Goal: Check status: Check status

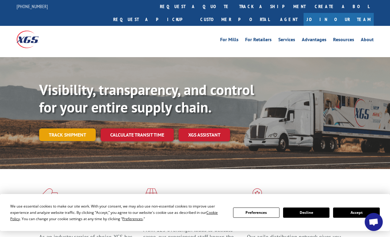
click at [73, 129] on link "Track shipment" at bounding box center [67, 135] width 57 height 13
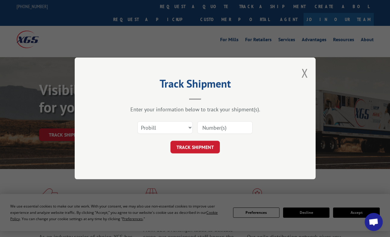
click at [221, 132] on input at bounding box center [224, 128] width 55 height 13
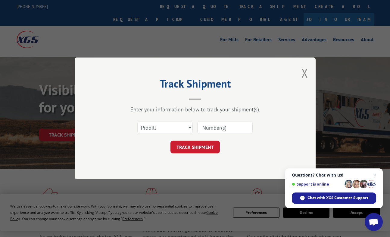
paste input "17341810"
type input "17341810"
click at [169, 129] on select "Select category... Probill BOL PO" at bounding box center [164, 128] width 55 height 13
select select "po"
click at [137, 122] on select "Select category... Probill BOL PO" at bounding box center [164, 128] width 55 height 13
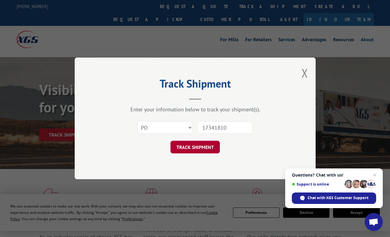
click at [200, 152] on button "TRACK SHIPMENT" at bounding box center [195, 147] width 49 height 13
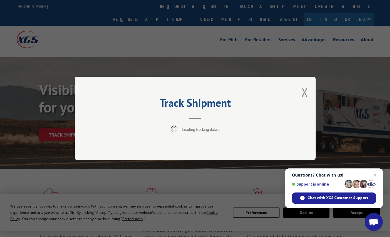
click at [373, 175] on span "Close chat" at bounding box center [375, 176] width 8 height 8
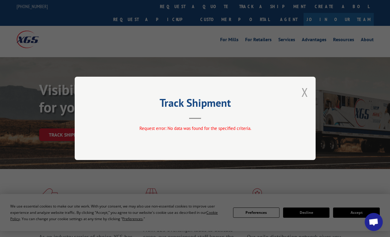
click at [307, 91] on button "Close modal" at bounding box center [305, 92] width 7 height 16
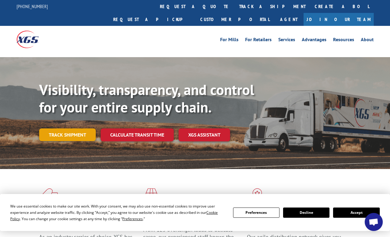
click at [75, 129] on link "Track shipment" at bounding box center [67, 135] width 57 height 13
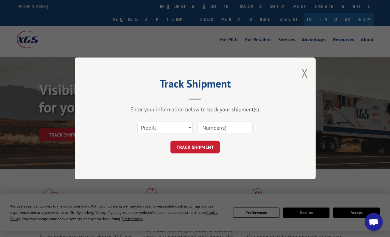
click at [225, 127] on input at bounding box center [224, 128] width 55 height 13
paste input "17341810"
type input "17341810"
click at [166, 127] on select "Select category... Probill BOL PO" at bounding box center [164, 128] width 55 height 13
click at [218, 148] on button "TRACK SHIPMENT" at bounding box center [195, 147] width 49 height 13
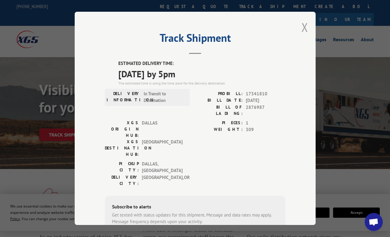
click at [302, 25] on button "Close modal" at bounding box center [305, 27] width 7 height 16
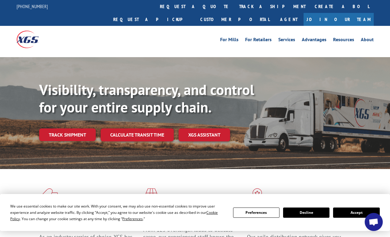
drag, startPoint x: 111, startPoint y: 233, endPoint x: 112, endPoint y: 228, distance: 4.5
